Goal: Information Seeking & Learning: Learn about a topic

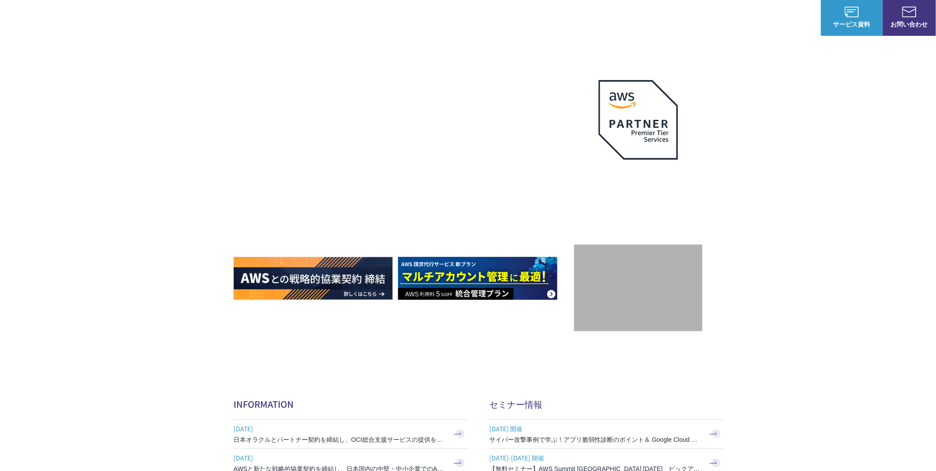
click at [294, 73] on link "AWS請求代行サービス" at bounding box center [272, 75] width 62 height 9
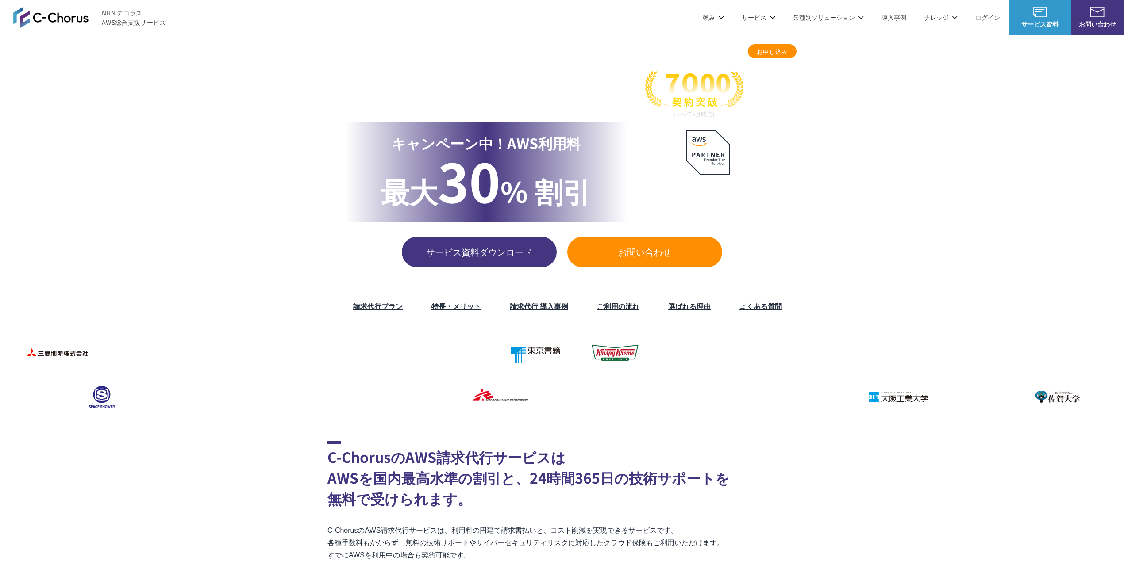
click at [413, 44] on ol "TOP AWS総合支援・リセール C-Chorus AWS請求代行サービス" at bounding box center [561, 48] width 469 height 9
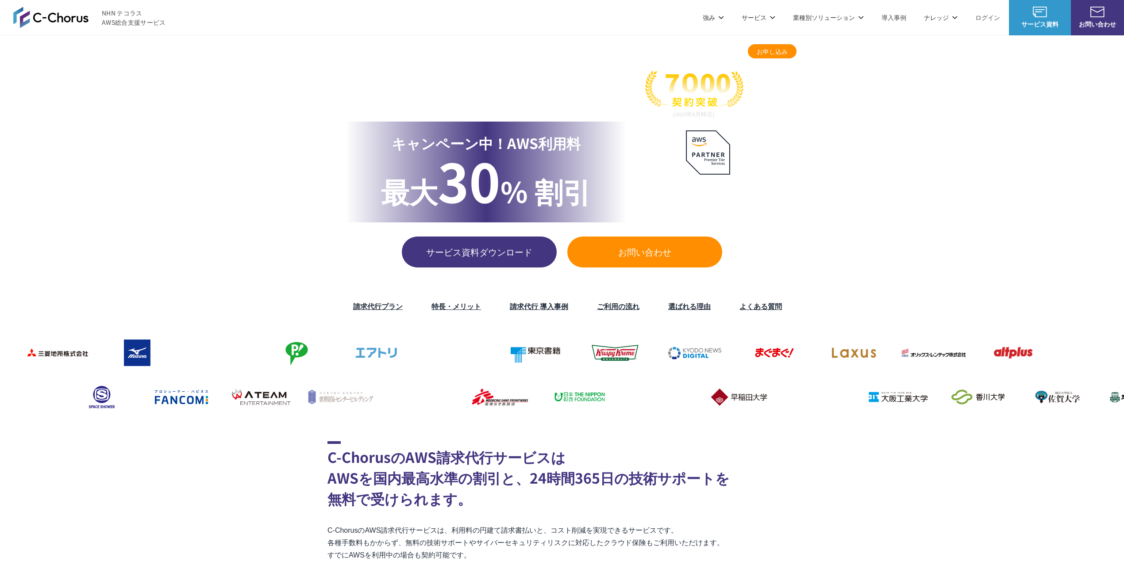
click at [413, 46] on link "AWS総合支援・リセール C-Chorus" at bounding box center [389, 49] width 83 height 8
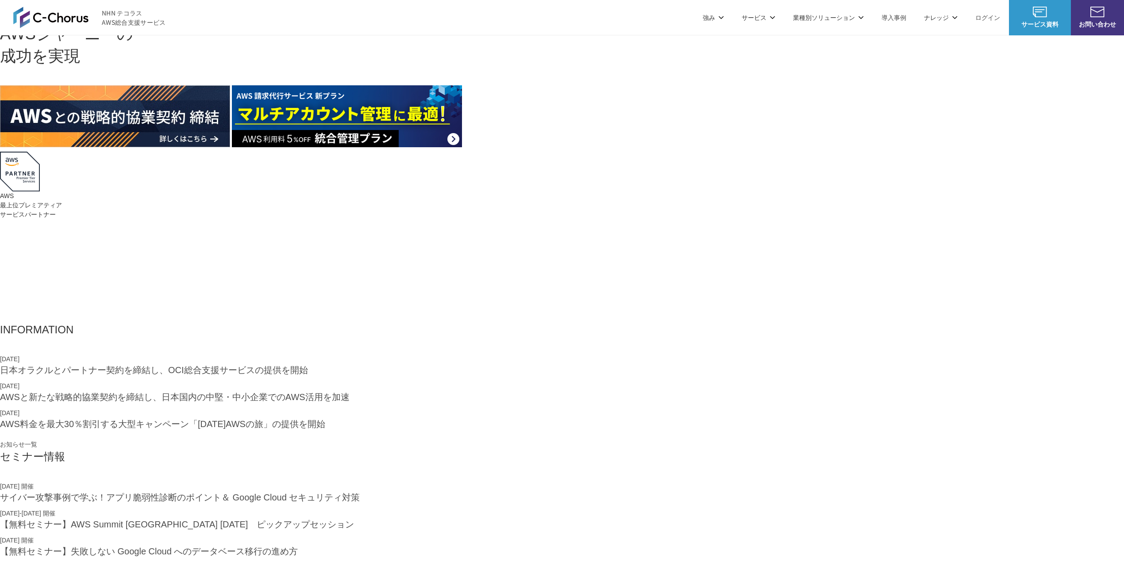
click at [487, 74] on link "マネージドサービス" at bounding box center [473, 75] width 56 height 9
